Goal: Navigation & Orientation: Find specific page/section

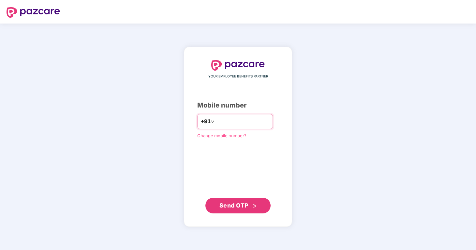
type input "**********"
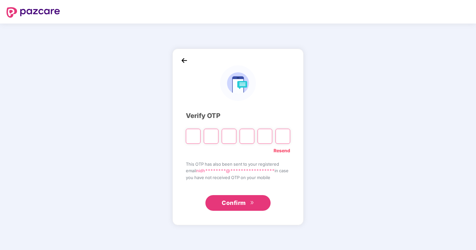
type input "*"
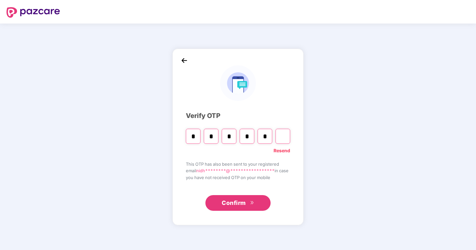
type input "*"
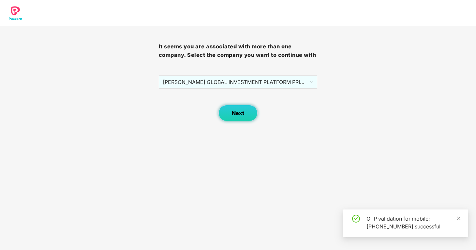
click at [236, 116] on span "Next" at bounding box center [238, 113] width 12 height 6
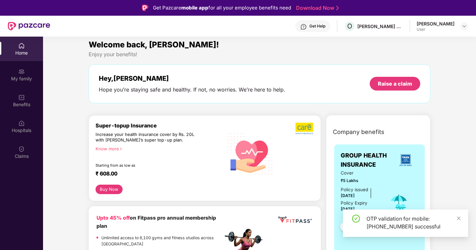
scroll to position [4, 0]
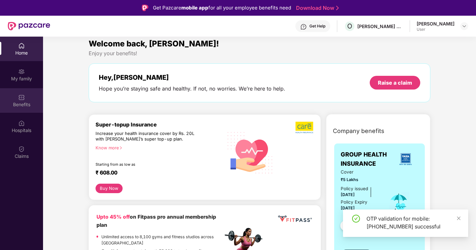
click at [25, 107] on div "Benefits" at bounding box center [21, 100] width 43 height 24
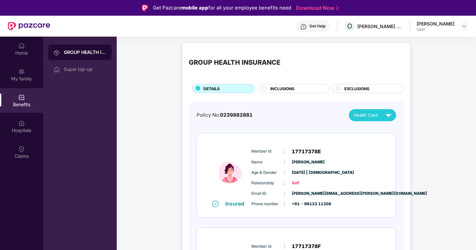
click at [228, 176] on img at bounding box center [230, 171] width 39 height 57
click at [20, 79] on div "My family" at bounding box center [21, 78] width 43 height 7
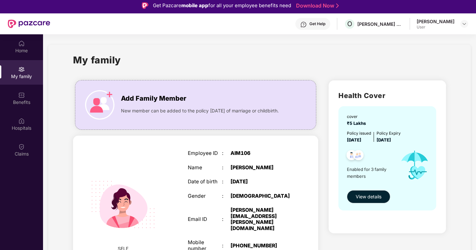
scroll to position [2, 0]
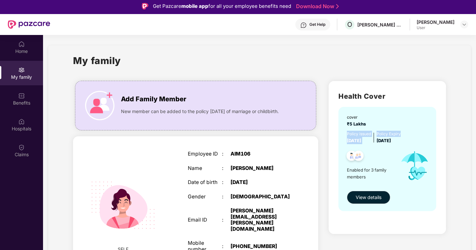
drag, startPoint x: 420, startPoint y: 136, endPoint x: 347, endPoint y: 135, distance: 73.1
click at [347, 135] on div "Policy issued [DATE] Policy Expiry [DATE]" at bounding box center [388, 136] width 82 height 13
click at [398, 152] on img at bounding box center [415, 165] width 40 height 43
drag, startPoint x: 377, startPoint y: 175, endPoint x: 368, endPoint y: 166, distance: 12.9
click at [368, 166] on div "Enabled for 3 family members" at bounding box center [371, 165] width 48 height 43
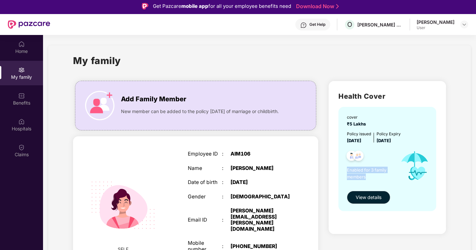
click at [357, 175] on span "Enabled for 3 family members" at bounding box center [371, 172] width 48 height 13
click at [357, 156] on img at bounding box center [359, 156] width 16 height 16
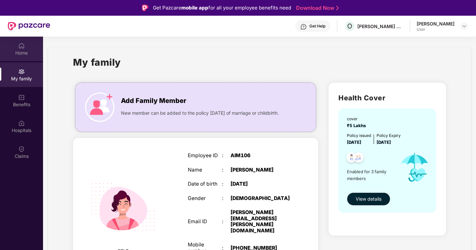
click at [21, 45] on img at bounding box center [21, 45] width 7 height 7
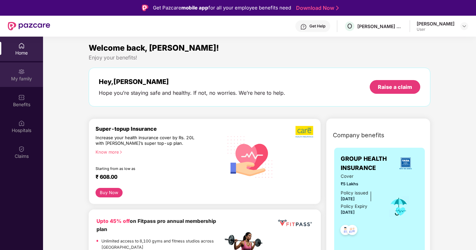
click at [20, 83] on div "My family" at bounding box center [21, 74] width 43 height 24
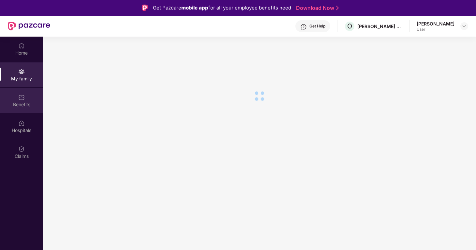
click at [20, 105] on div "Benefits" at bounding box center [21, 104] width 43 height 7
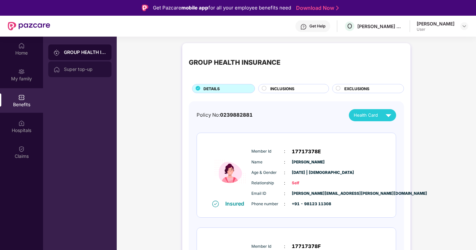
click at [85, 63] on div "Super top-up" at bounding box center [79, 69] width 63 height 16
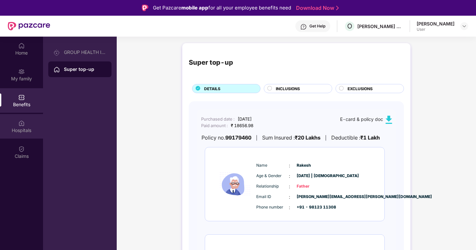
click at [21, 130] on div "Hospitals" at bounding box center [21, 130] width 43 height 7
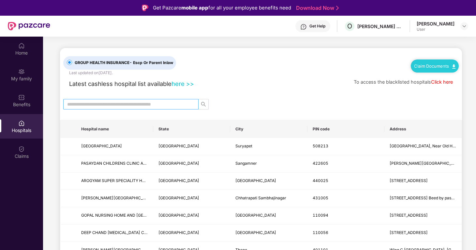
click at [108, 104] on input "text" at bounding box center [128, 103] width 122 height 7
type input "****"
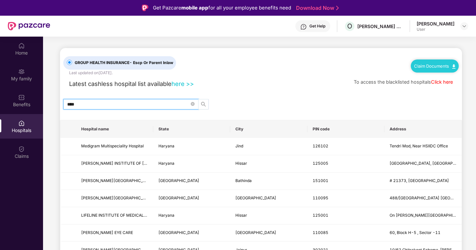
click at [204, 103] on icon "search" at bounding box center [203, 104] width 5 height 5
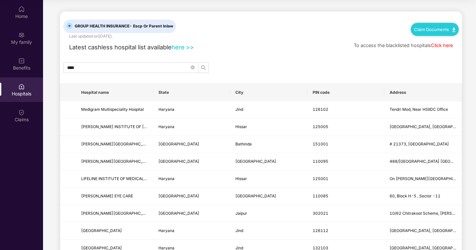
click at [441, 46] on link "Click here" at bounding box center [442, 45] width 22 height 6
click at [23, 33] on img at bounding box center [21, 35] width 7 height 7
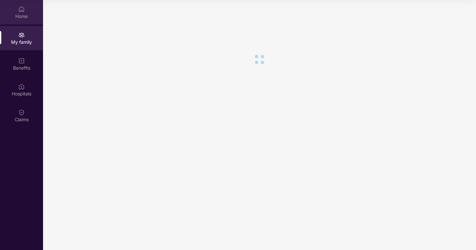
click at [29, 5] on div "Home" at bounding box center [21, 12] width 43 height 24
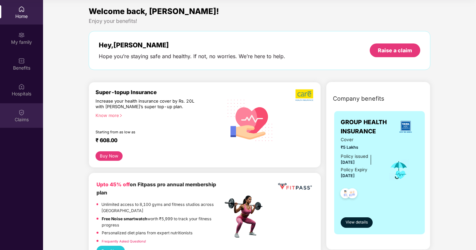
click at [25, 113] on div "Claims" at bounding box center [21, 115] width 43 height 24
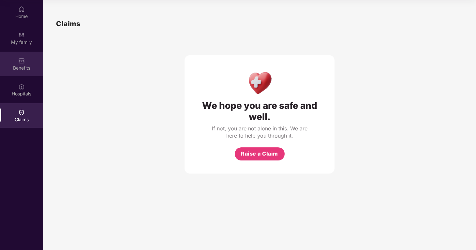
click at [29, 62] on div "Benefits" at bounding box center [21, 64] width 43 height 24
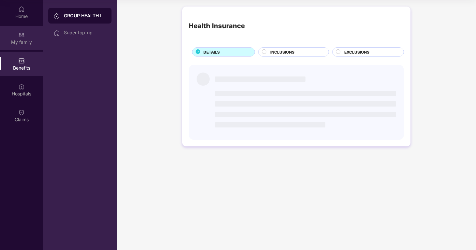
click at [28, 35] on div "My family" at bounding box center [21, 38] width 43 height 24
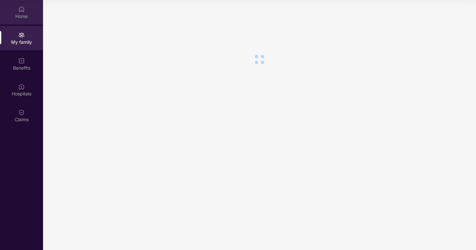
click at [24, 10] on img at bounding box center [21, 9] width 7 height 7
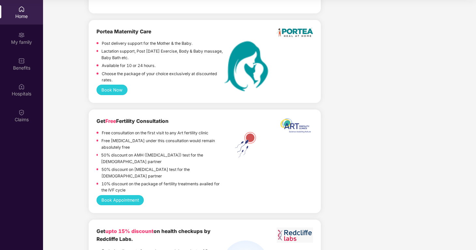
scroll to position [561, 0]
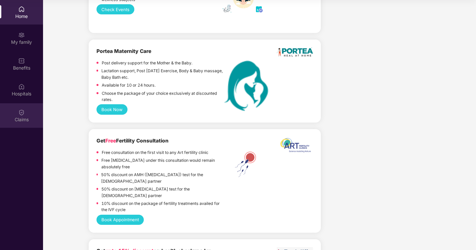
click at [15, 116] on div "Claims" at bounding box center [21, 119] width 43 height 7
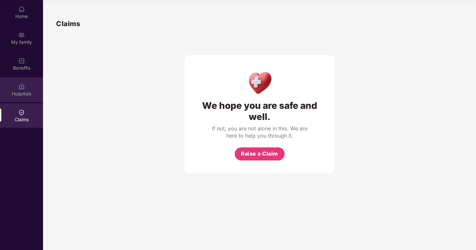
click at [28, 86] on div "Hospitals" at bounding box center [21, 89] width 43 height 24
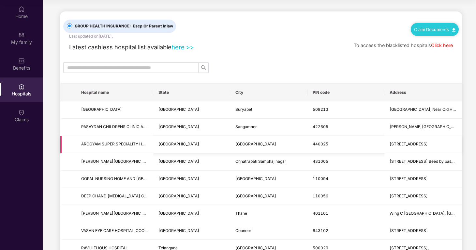
scroll to position [5, 0]
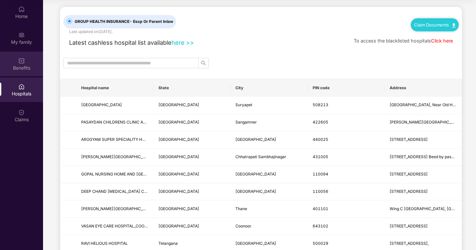
click at [34, 65] on div "Benefits" at bounding box center [21, 68] width 43 height 7
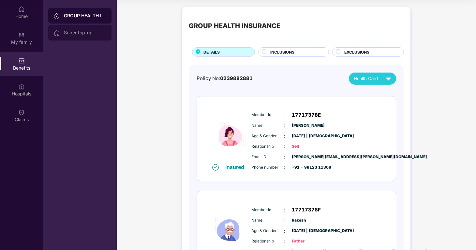
click at [89, 34] on div "Super top-up" at bounding box center [85, 32] width 42 height 5
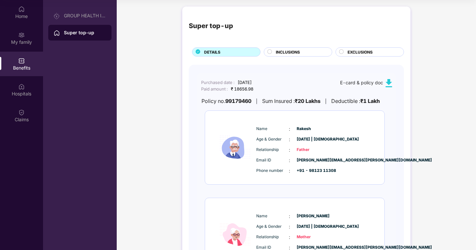
click at [388, 83] on img at bounding box center [389, 83] width 8 height 8
click at [389, 81] on img at bounding box center [389, 83] width 8 height 8
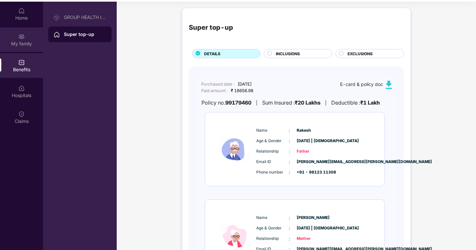
click at [19, 38] on img at bounding box center [21, 36] width 7 height 7
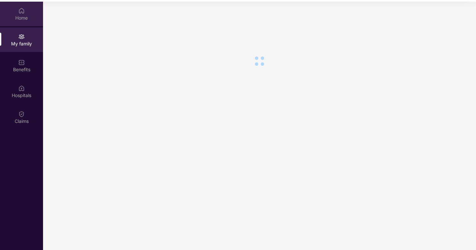
click at [24, 16] on div "Home" at bounding box center [21, 18] width 43 height 7
